Goal: Navigation & Orientation: Find specific page/section

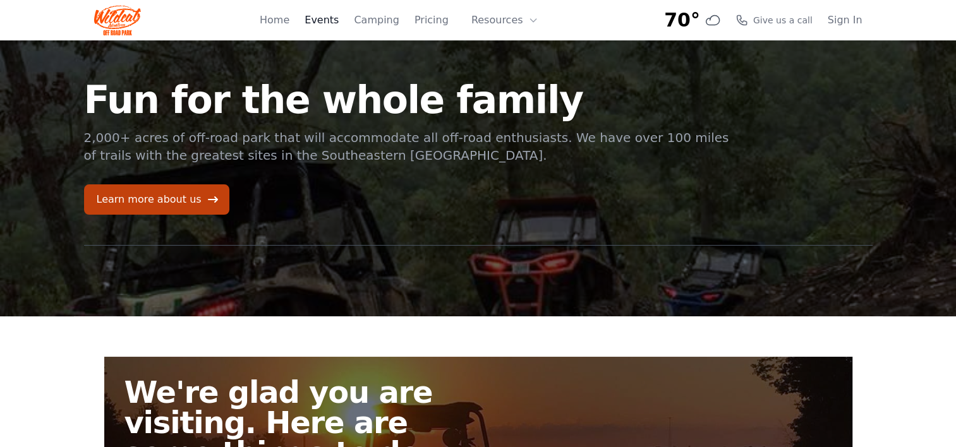
click at [334, 21] on link "Events" at bounding box center [321, 20] width 34 height 15
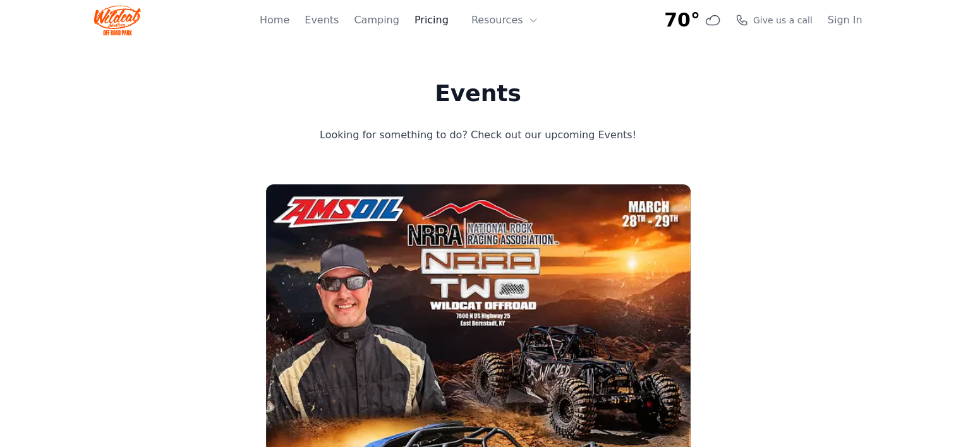
click at [444, 22] on link "Pricing" at bounding box center [431, 20] width 34 height 15
